Goal: Find specific page/section: Find specific page/section

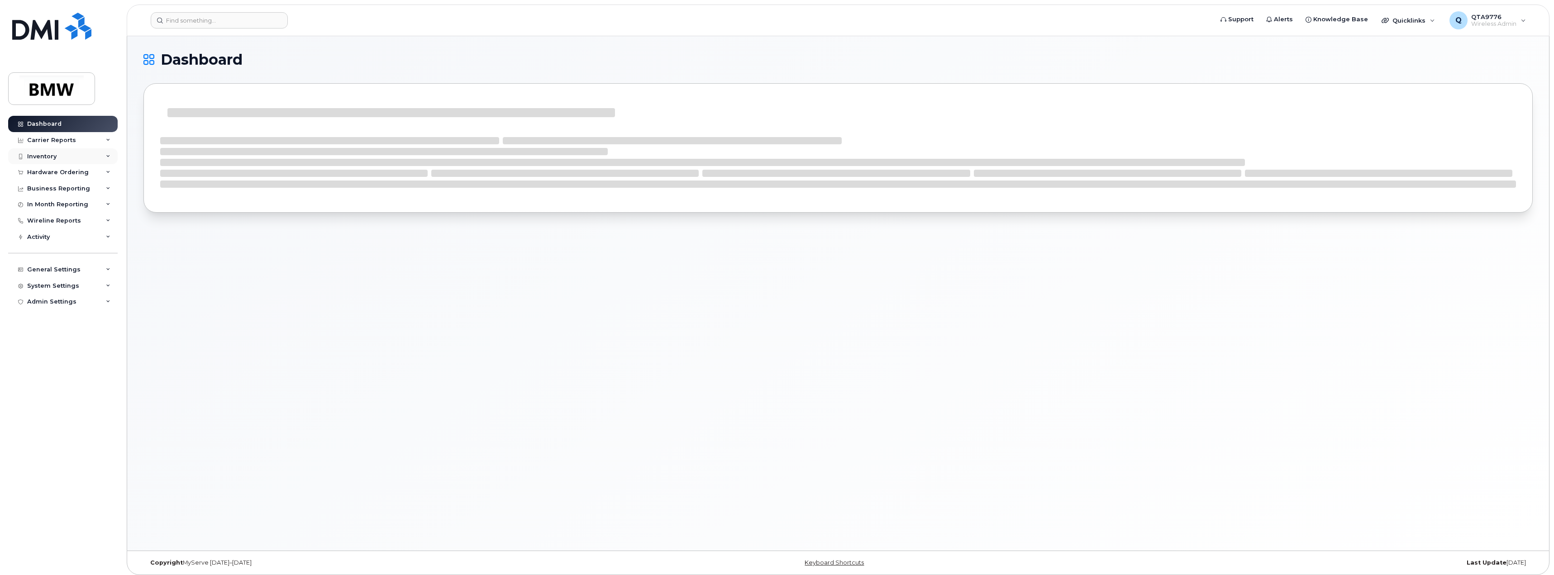
click at [42, 157] on div "Inventory" at bounding box center [41, 156] width 29 height 7
click at [55, 176] on div "Mobility Devices" at bounding box center [56, 173] width 51 height 8
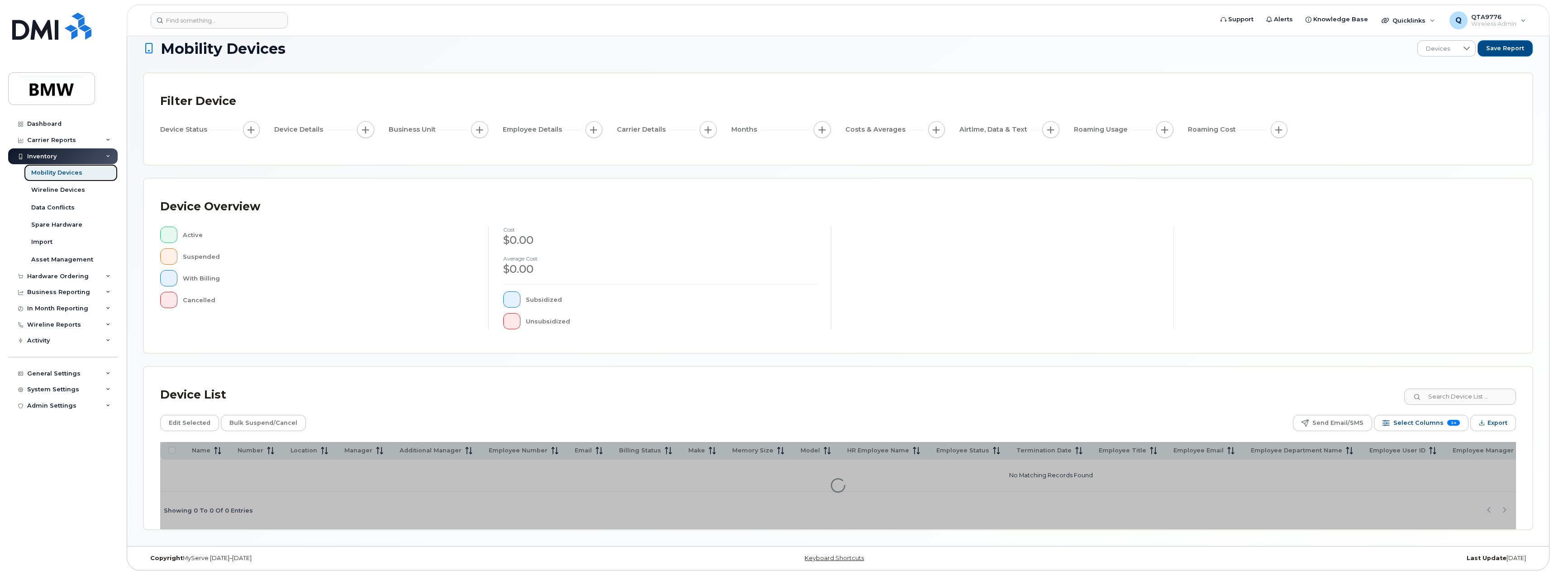
scroll to position [15, 0]
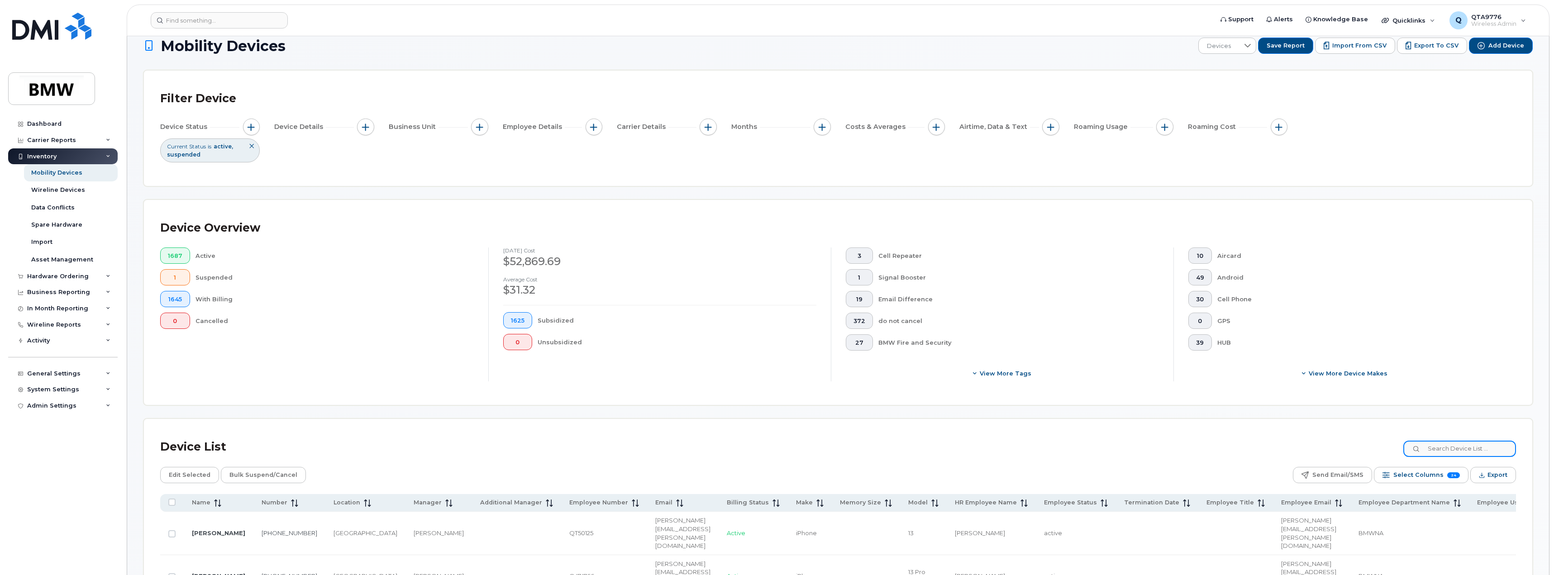
click at [1464, 456] on input at bounding box center [1460, 449] width 113 height 16
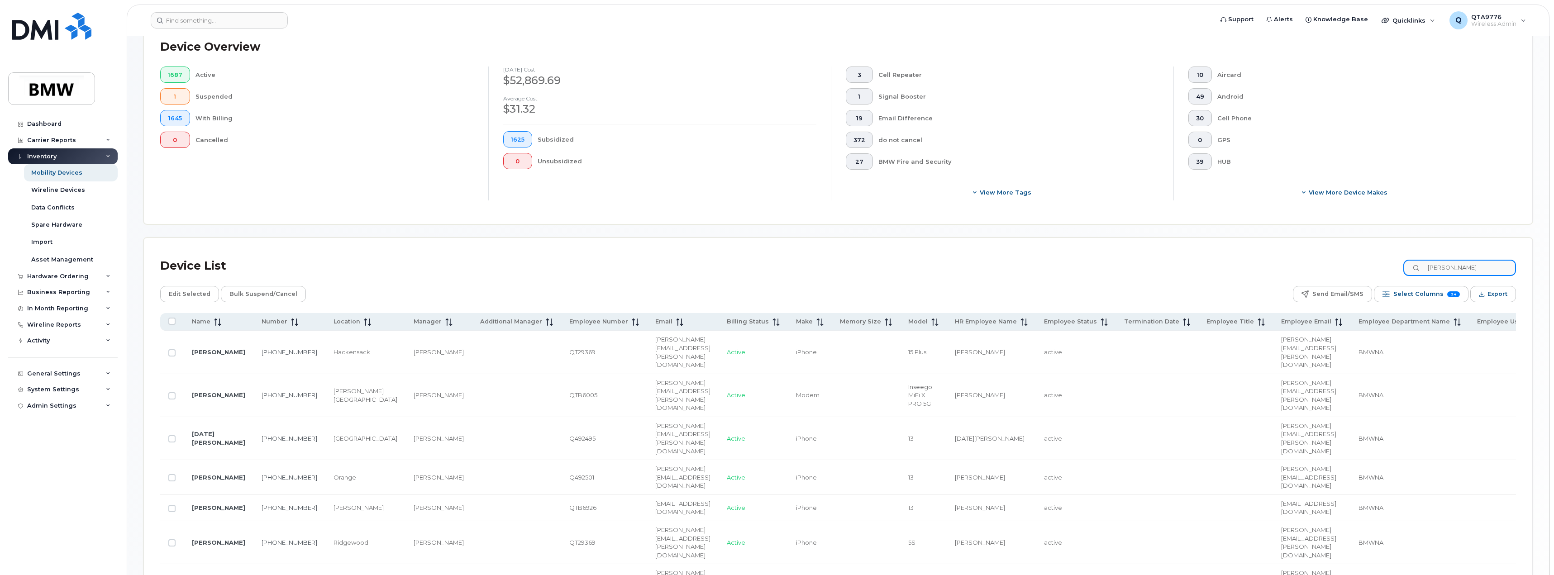
scroll to position [287, 0]
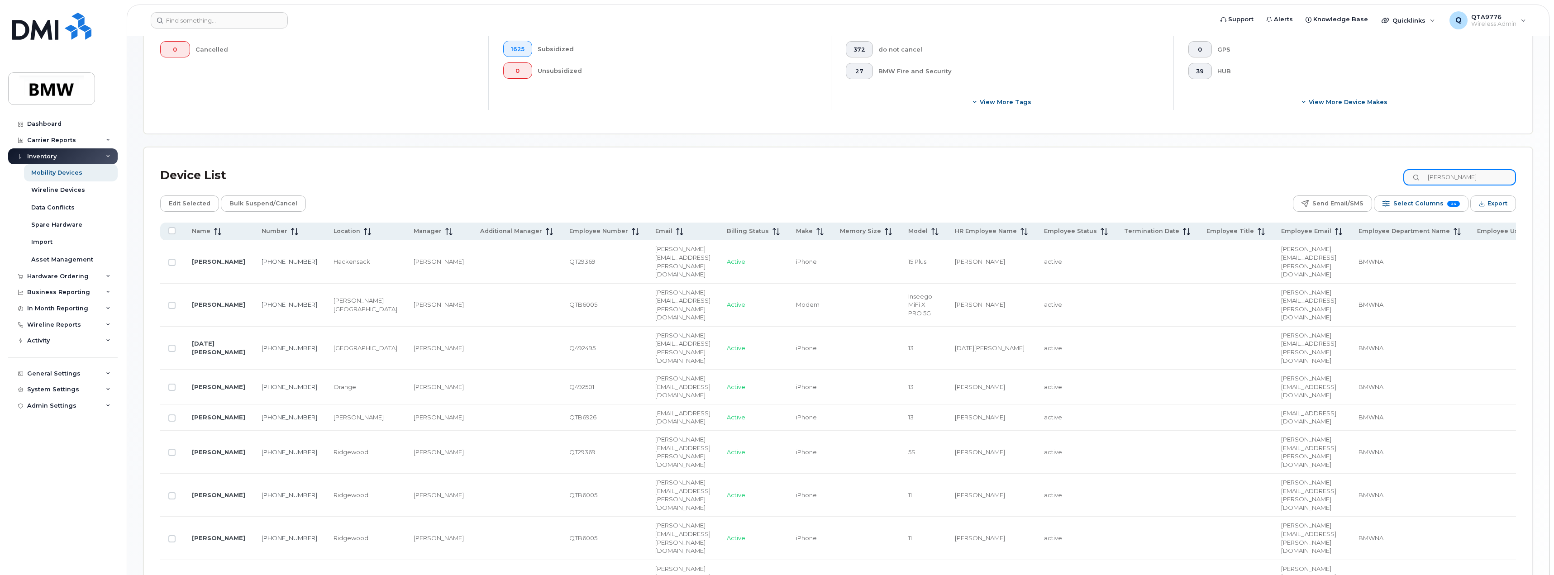
type input "[PERSON_NAME]"
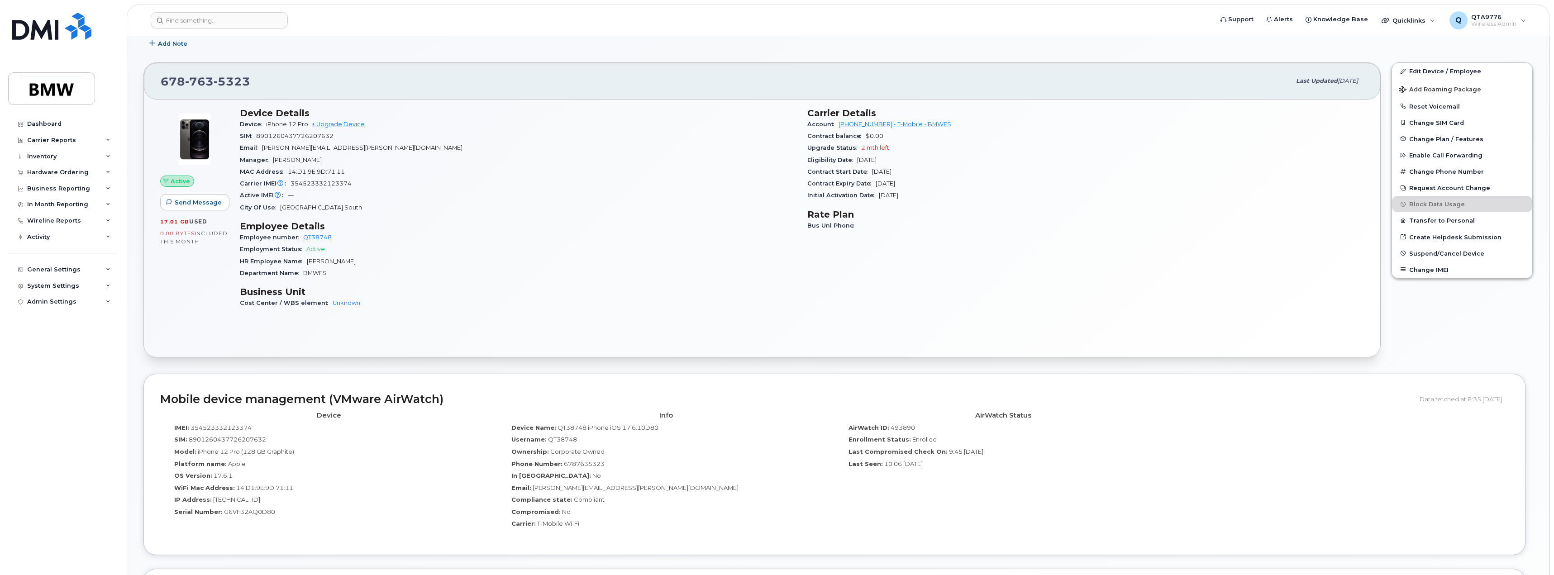
scroll to position [181, 0]
